Goal: Transaction & Acquisition: Book appointment/travel/reservation

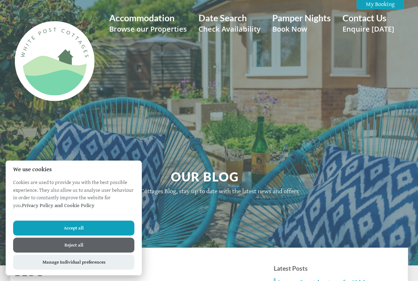
click at [105, 230] on button "Accept all" at bounding box center [73, 227] width 121 height 15
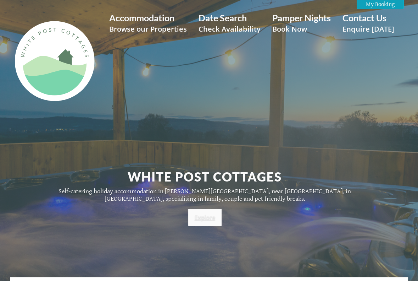
click at [207, 220] on link "Explore" at bounding box center [204, 217] width 33 height 17
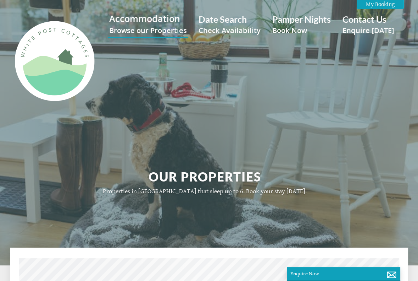
scroll to position [0, 7]
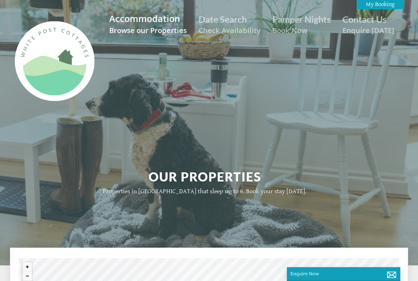
click at [154, 31] on small "Browse our Properties" at bounding box center [148, 30] width 78 height 10
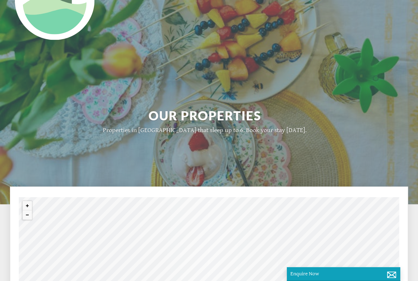
scroll to position [0, 0]
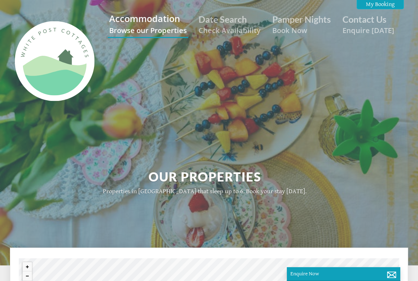
click at [144, 30] on small "Browse our Properties" at bounding box center [148, 30] width 78 height 10
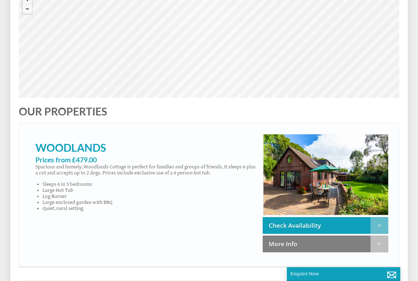
scroll to position [271, 0]
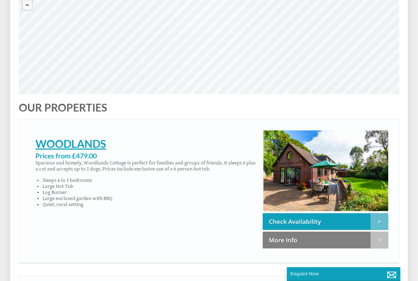
click at [59, 144] on link "Woodlands" at bounding box center [70, 143] width 71 height 13
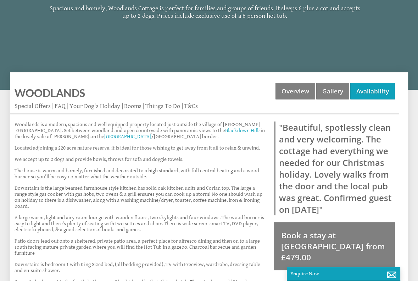
scroll to position [186, 0]
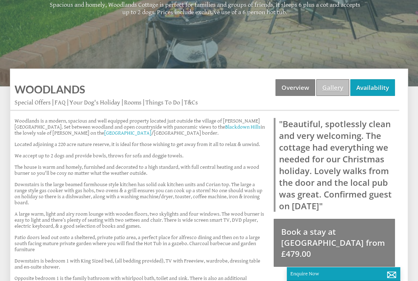
click at [334, 88] on link "Gallery" at bounding box center [333, 87] width 33 height 17
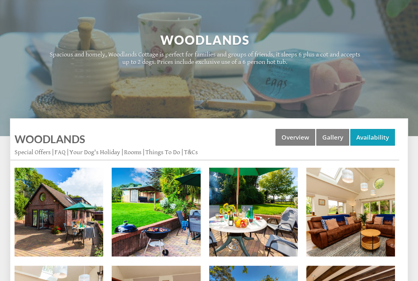
scroll to position [137, 0]
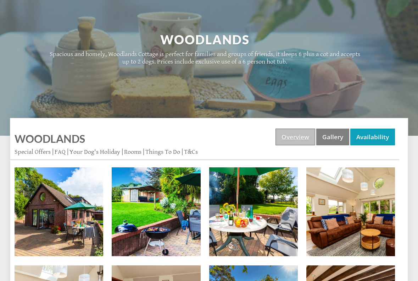
click at [301, 134] on link "Overview" at bounding box center [296, 136] width 40 height 17
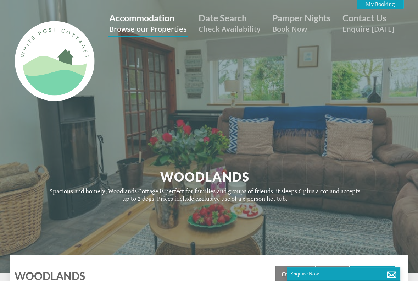
click at [149, 16] on link "Accommodation Browse our Properties" at bounding box center [148, 22] width 78 height 21
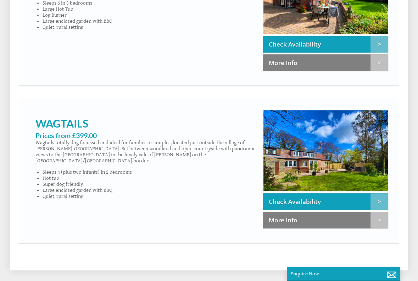
scroll to position [449, 0]
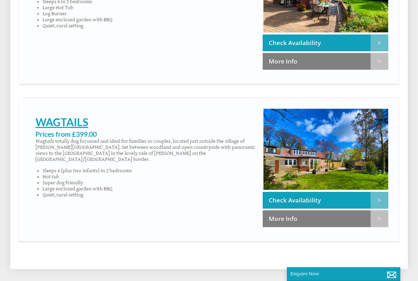
click at [61, 121] on link "Wagtails" at bounding box center [61, 121] width 53 height 13
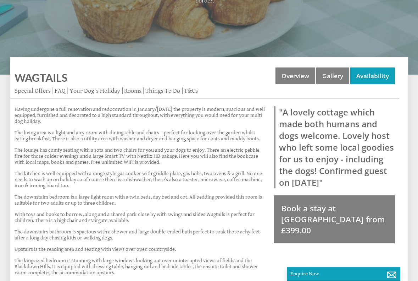
scroll to position [214, 0]
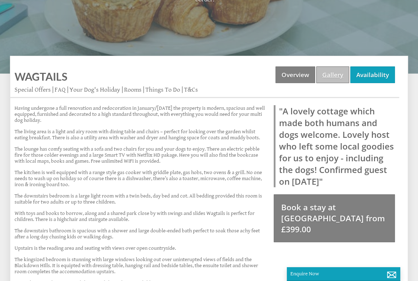
click at [328, 68] on link "Gallery" at bounding box center [333, 74] width 33 height 17
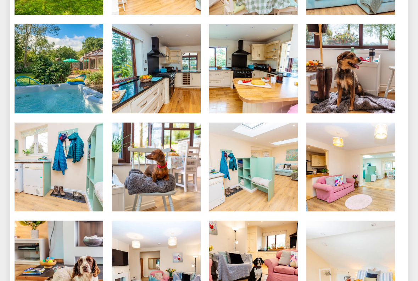
scroll to position [392, 0]
